Goal: Ask a question

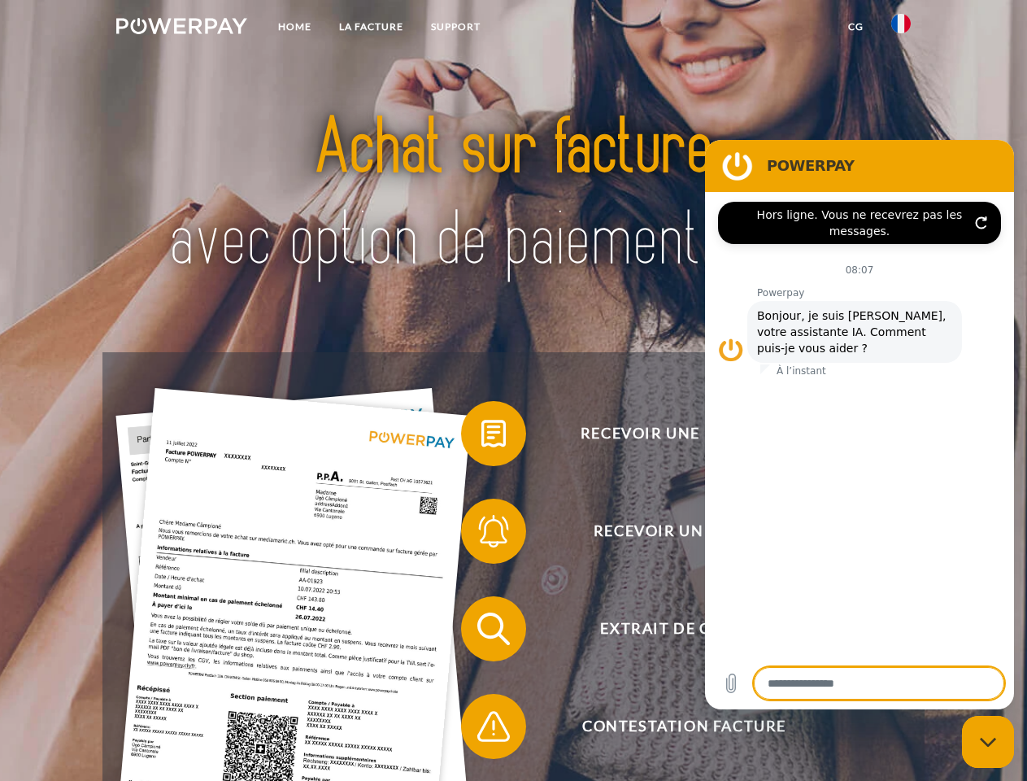
click at [181, 28] on img at bounding box center [181, 26] width 131 height 16
click at [901, 28] on img at bounding box center [901, 24] width 20 height 20
click at [856, 27] on link "CG" at bounding box center [856, 26] width 43 height 29
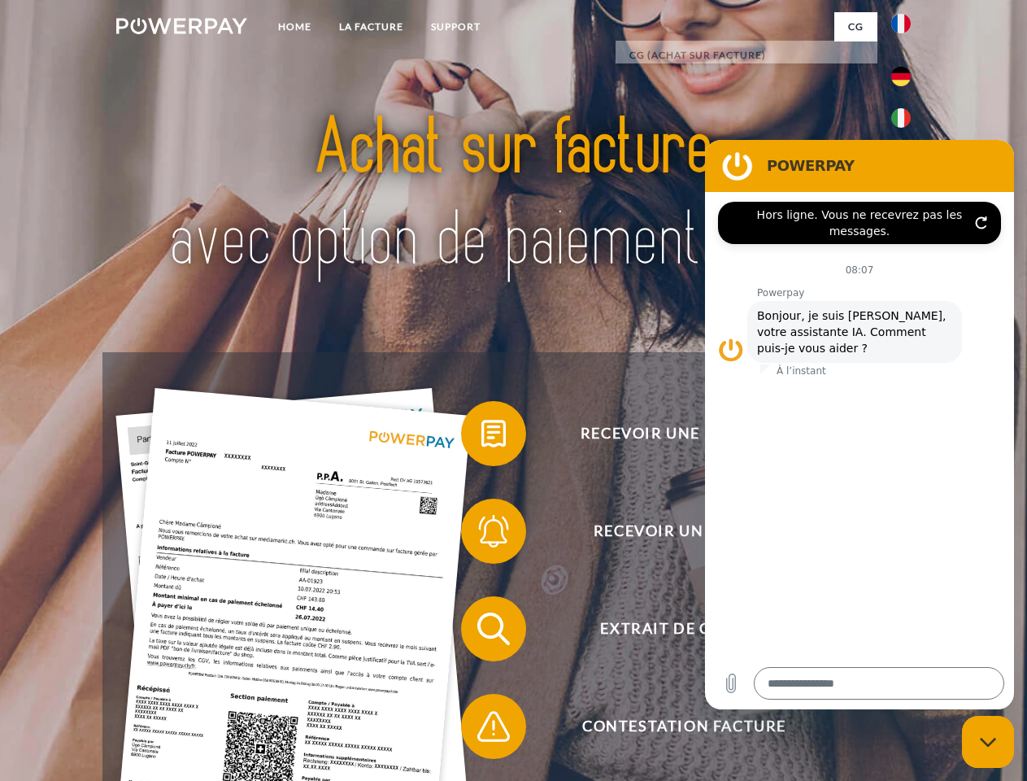
click at [482, 437] on span at bounding box center [469, 433] width 81 height 81
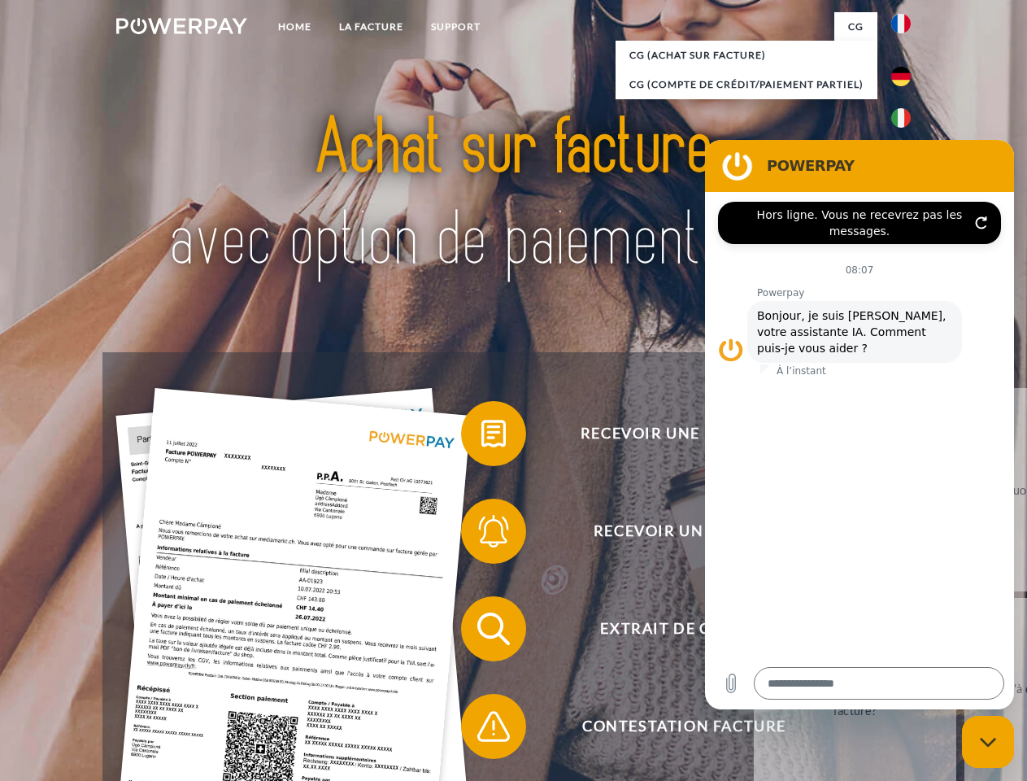
click at [482, 534] on span at bounding box center [469, 530] width 81 height 81
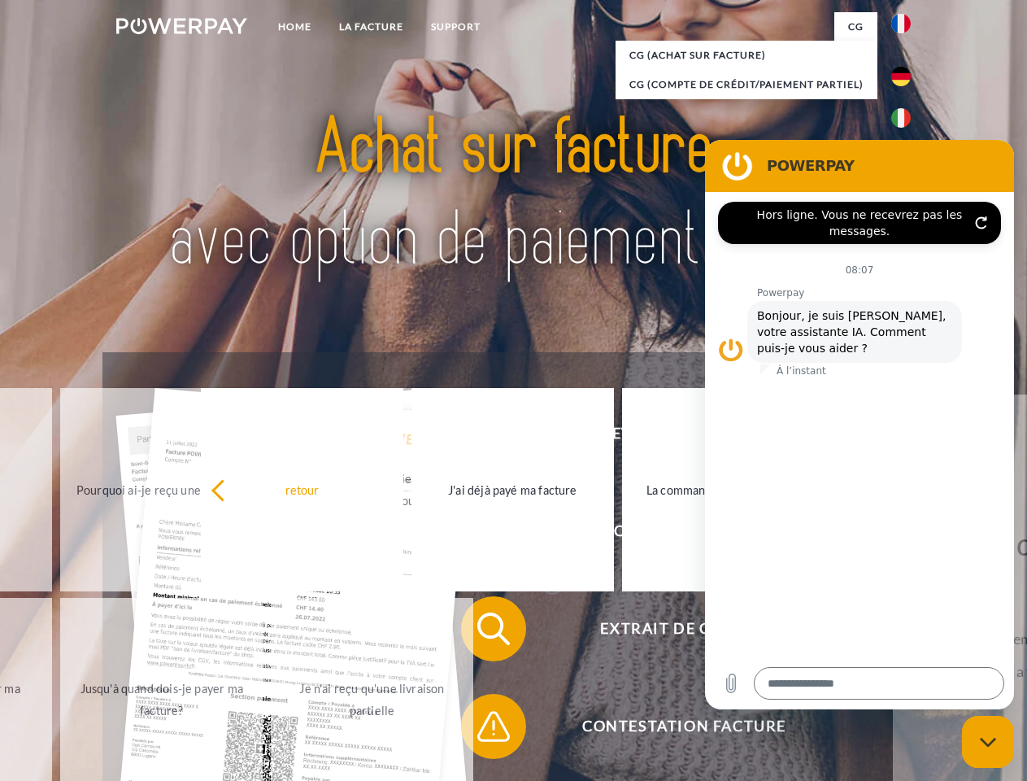
click at [482, 730] on span at bounding box center [469, 726] width 81 height 81
click at [988, 742] on icon "Fermer la fenêtre de messagerie" at bounding box center [988, 742] width 17 height 11
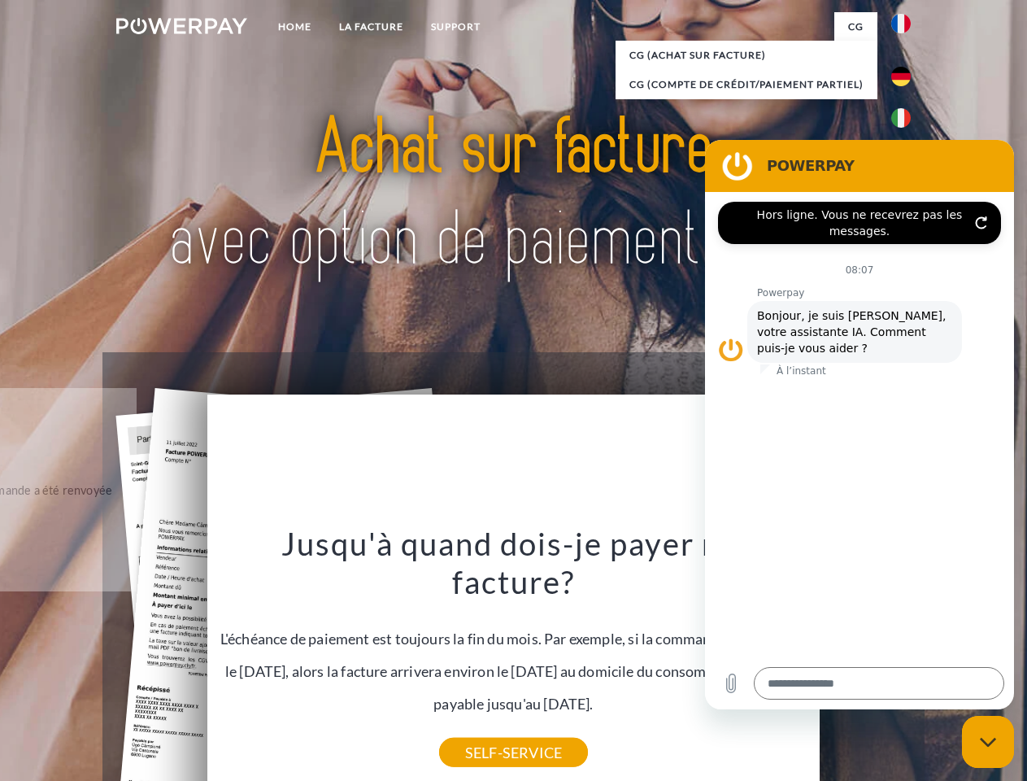
type textarea "*"
